Goal: Task Accomplishment & Management: Use online tool/utility

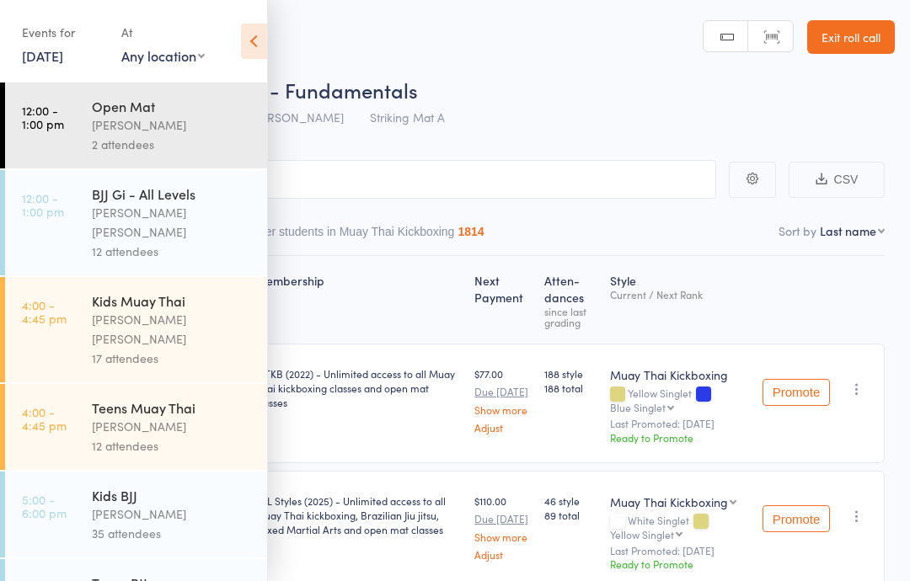
scroll to position [615, 0]
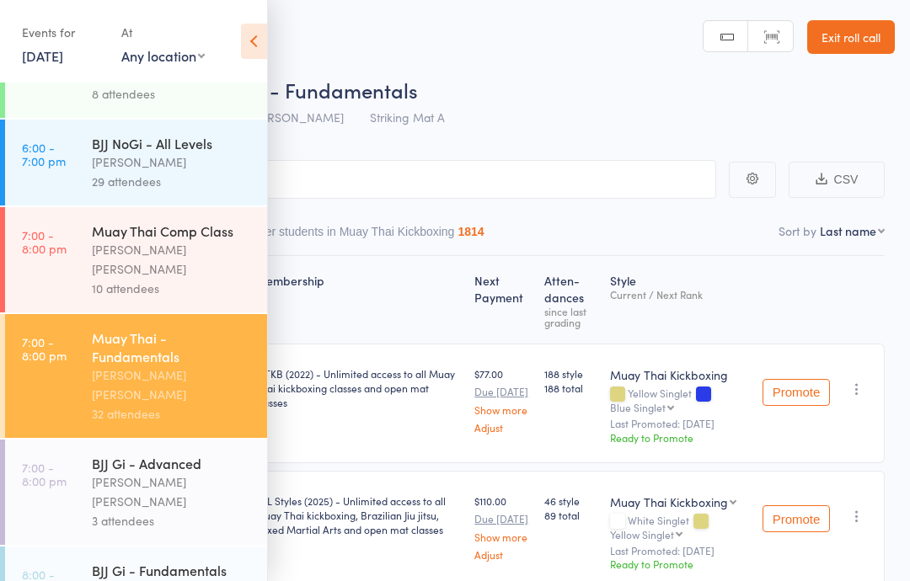
click at [263, 40] on icon at bounding box center [254, 41] width 26 height 35
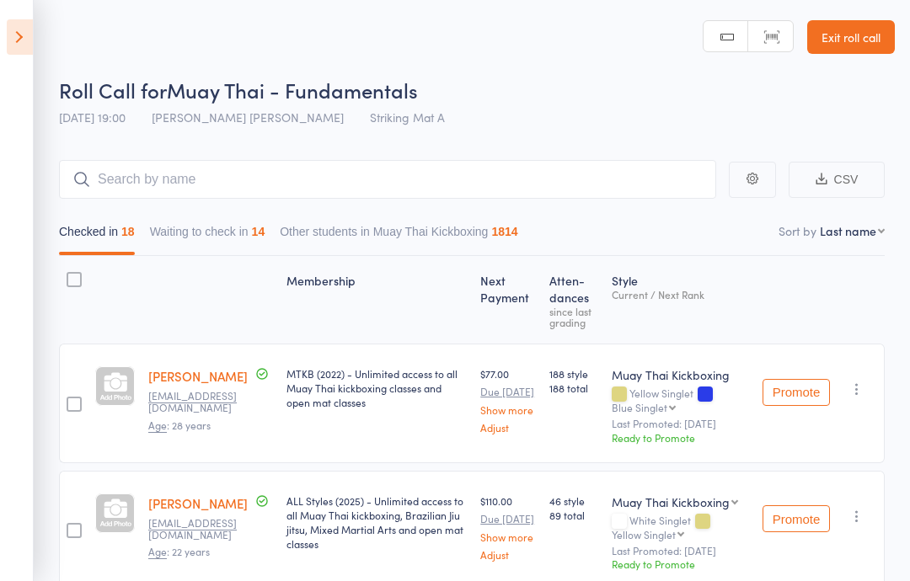
click at [863, 40] on link "Exit roll call" at bounding box center [851, 37] width 88 height 34
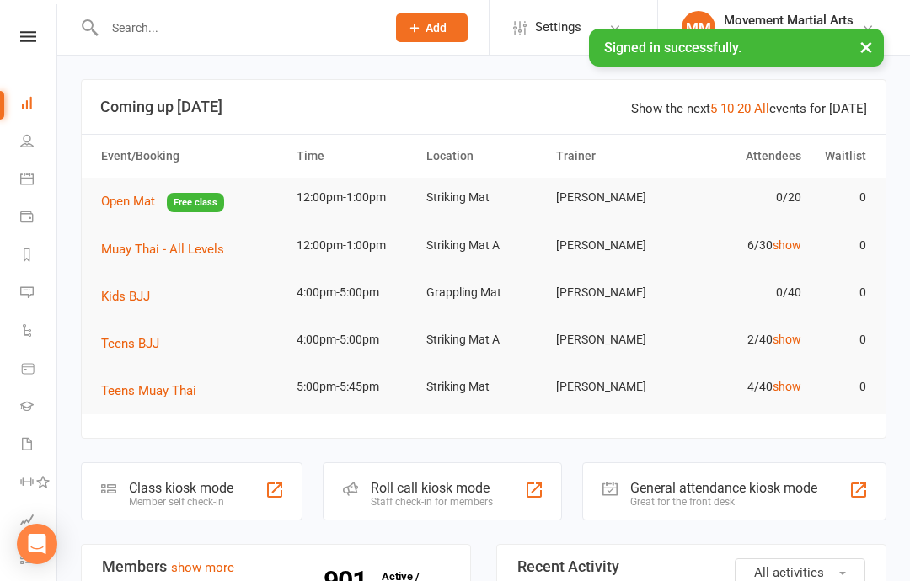
click at [226, 494] on div "Class kiosk mode" at bounding box center [181, 488] width 104 height 16
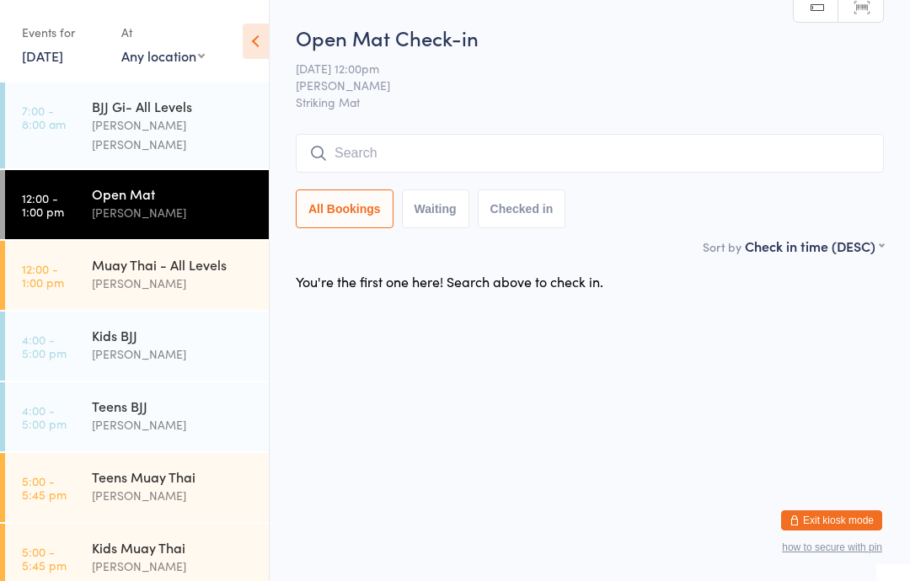
click at [161, 255] on div "Muay Thai - All Levels" at bounding box center [173, 264] width 163 height 19
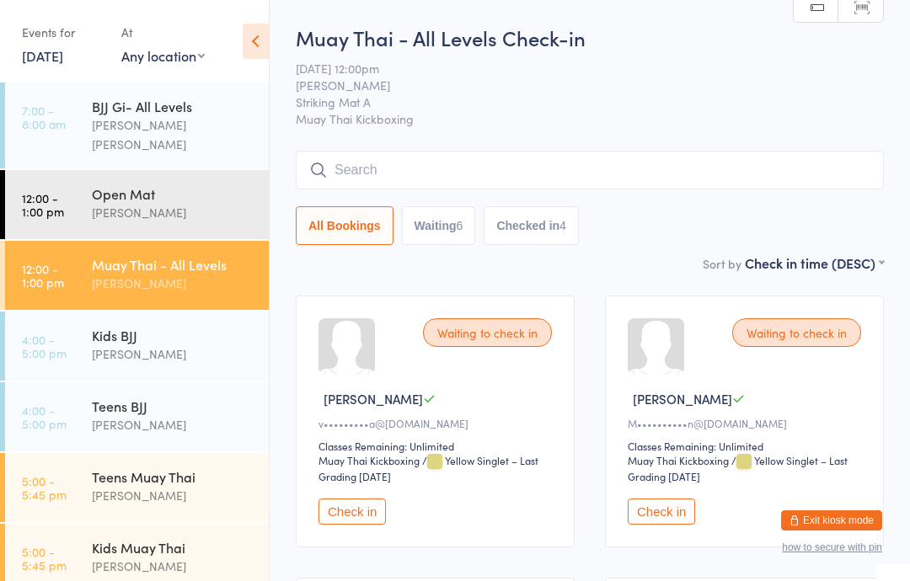
click at [798, 169] on input "search" at bounding box center [590, 170] width 588 height 39
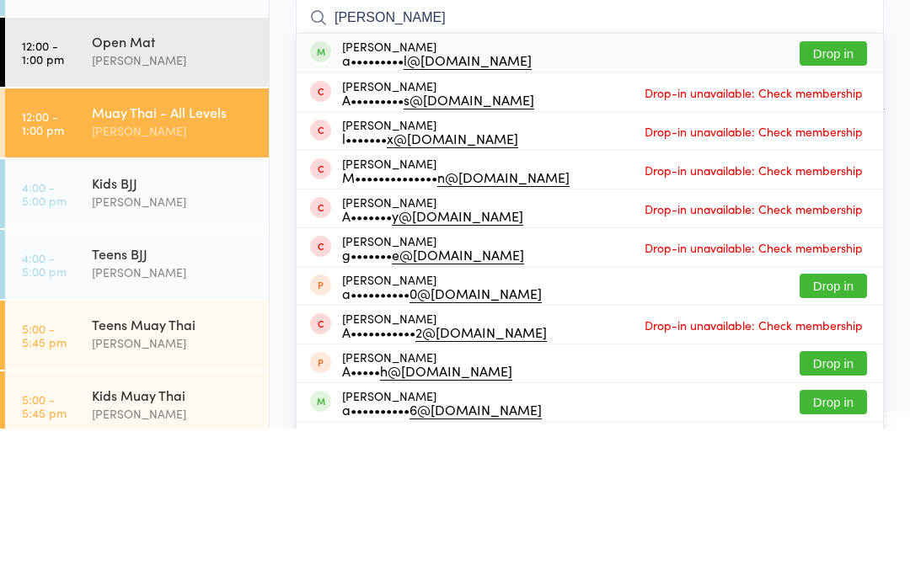
type input "Angus vo"
click at [836, 194] on button "Drop in" at bounding box center [833, 206] width 67 height 24
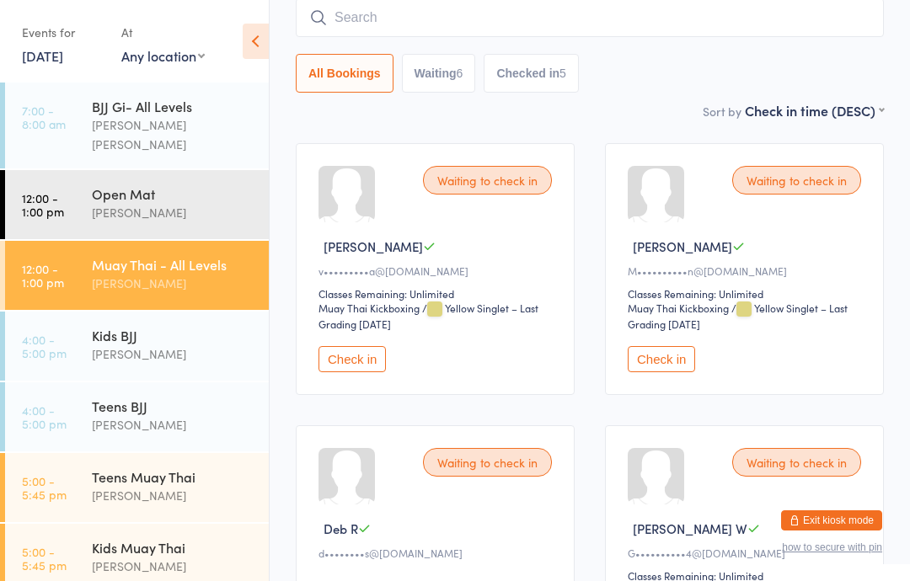
click at [362, 356] on button "Check in" at bounding box center [352, 359] width 67 height 26
